Goal: Find specific page/section: Find specific page/section

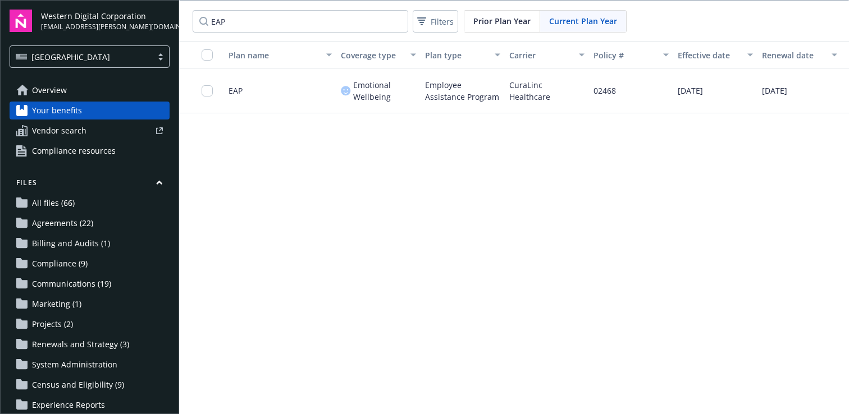
scroll to position [0, 77]
